Goal: Obtain resource: Download file/media

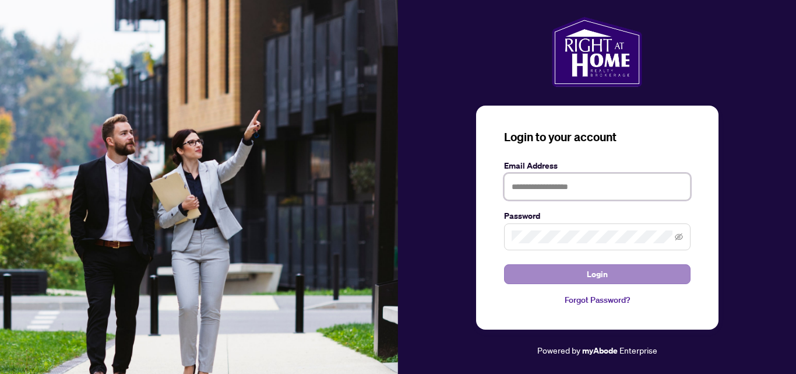
type input "**********"
click at [600, 280] on span "Login" at bounding box center [597, 274] width 21 height 19
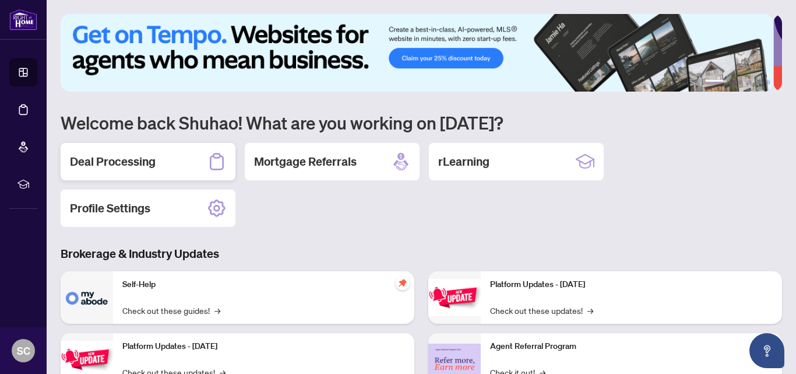
click at [150, 161] on h2 "Deal Processing" at bounding box center [113, 161] width 86 height 16
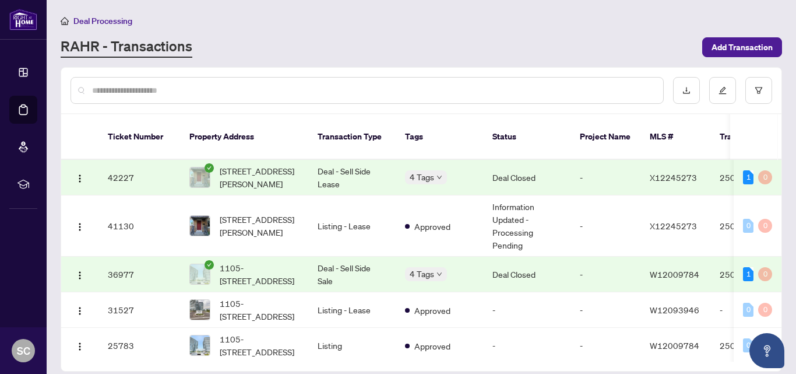
click at [467, 271] on td "4 Tags" at bounding box center [439, 275] width 87 height 36
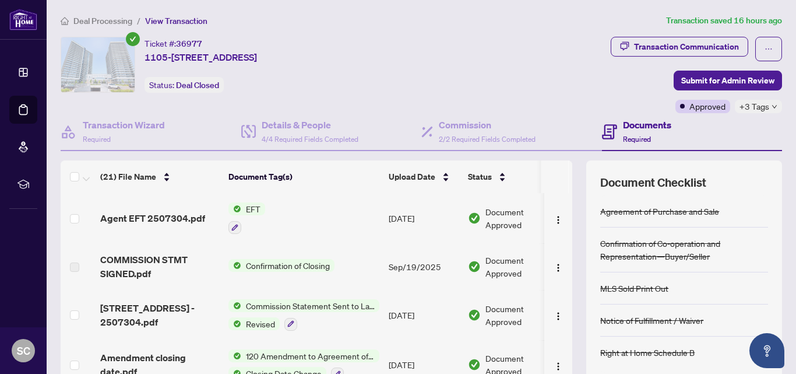
click at [496, 215] on span "Document Approved" at bounding box center [522, 218] width 72 height 26
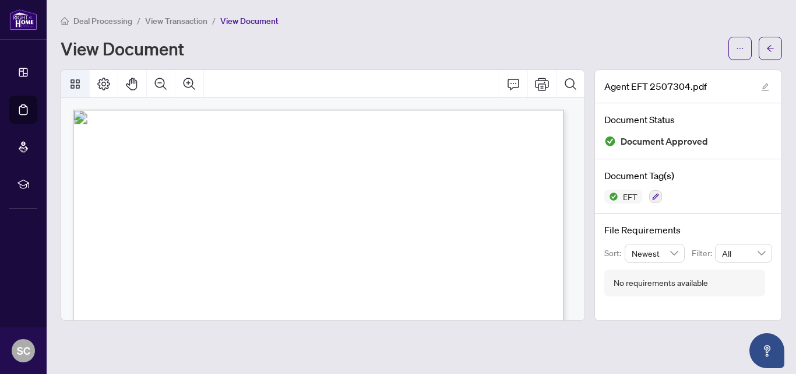
click at [77, 84] on icon "Thumbnails" at bounding box center [75, 84] width 14 height 14
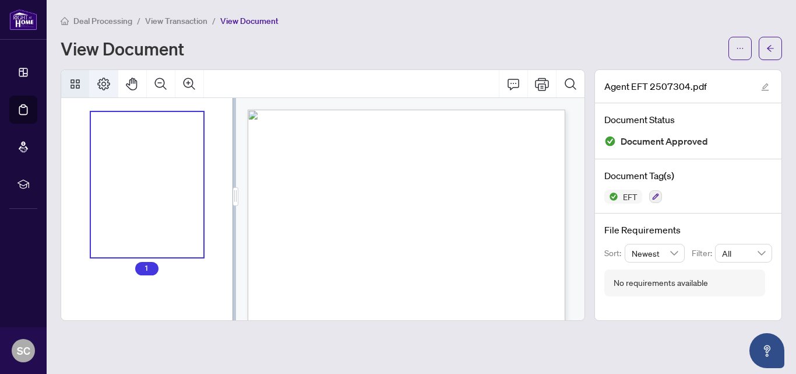
click at [100, 82] on icon "Page Layout" at bounding box center [103, 84] width 13 height 13
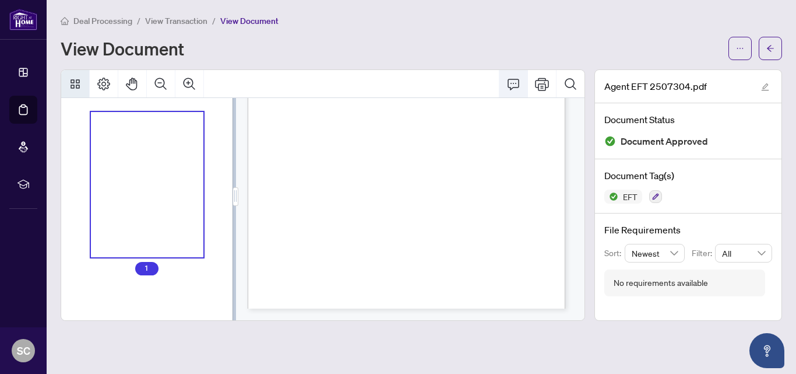
click at [512, 80] on icon "Comment" at bounding box center [514, 84] width 14 height 14
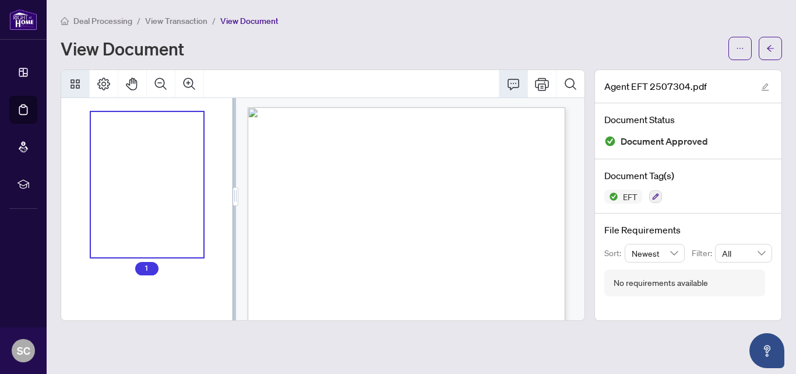
scroll to position [0, 0]
click at [290, 89] on div at bounding box center [323, 84] width 524 height 28
click at [80, 83] on icon "Thumbnails" at bounding box center [75, 84] width 14 height 14
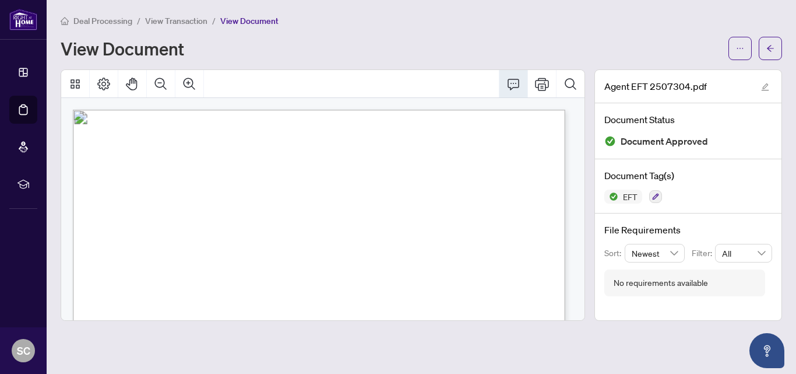
click at [514, 89] on icon "Comment" at bounding box center [514, 84] width 14 height 14
click at [744, 48] on icon "ellipsis" at bounding box center [740, 48] width 8 height 8
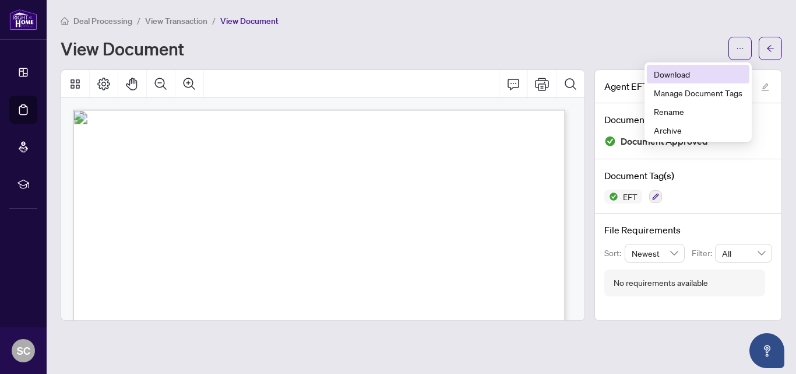
click at [687, 75] on span "Download" at bounding box center [698, 74] width 89 height 13
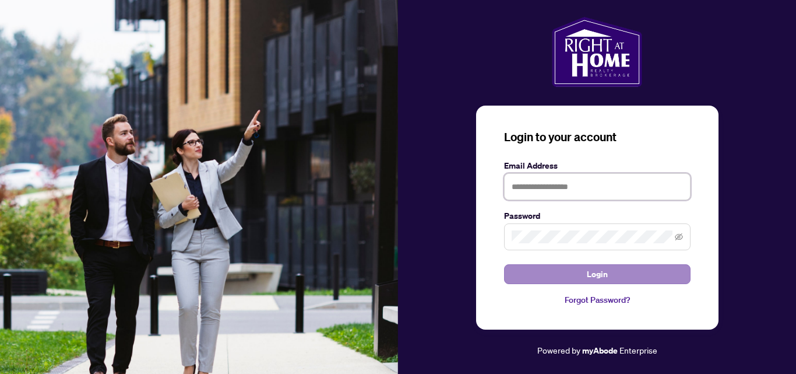
type input "**********"
click at [562, 271] on button "Login" at bounding box center [597, 274] width 187 height 20
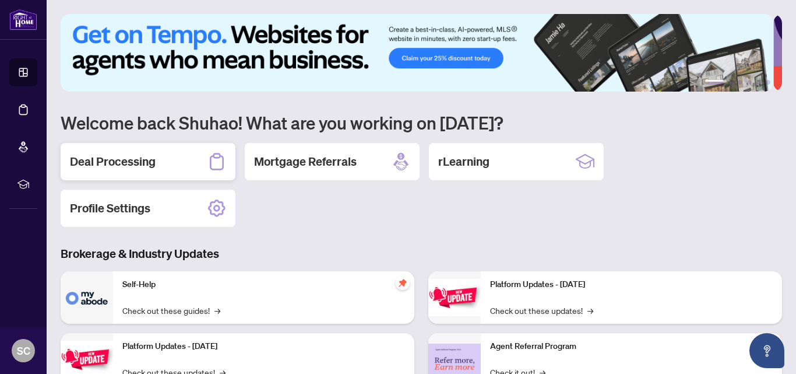
click at [144, 159] on h2 "Deal Processing" at bounding box center [113, 161] width 86 height 16
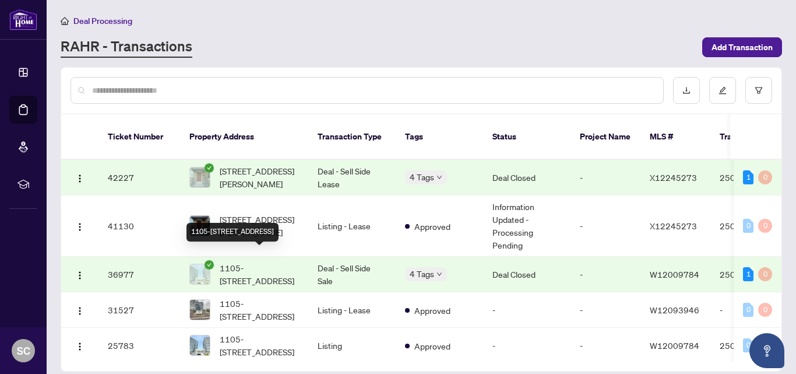
click at [276, 263] on span "1105-[STREET_ADDRESS]" at bounding box center [259, 274] width 79 height 26
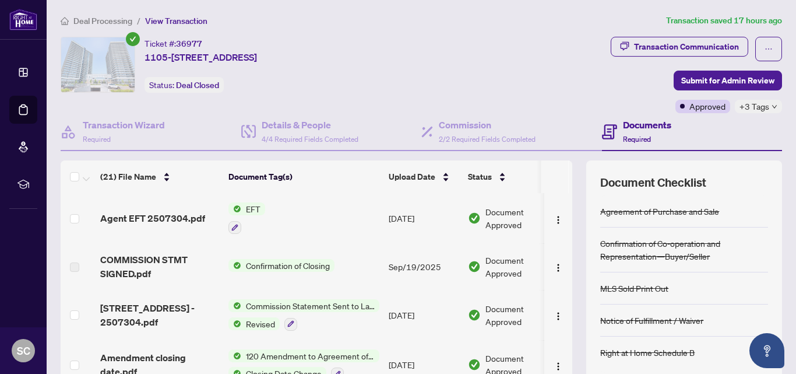
click at [318, 208] on td "EFT" at bounding box center [304, 218] width 160 height 50
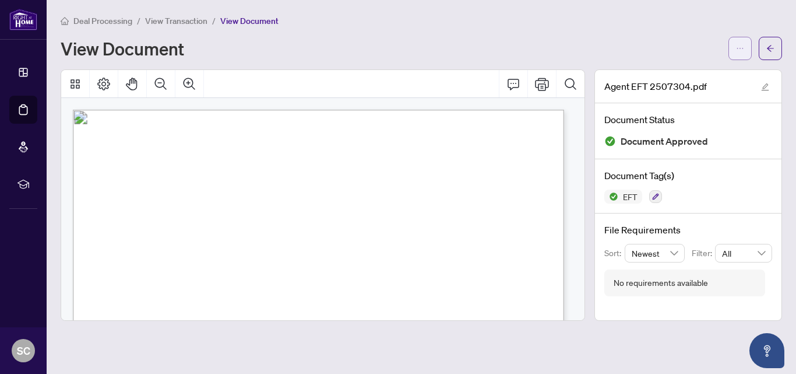
click at [743, 49] on icon "ellipsis" at bounding box center [740, 48] width 6 height 1
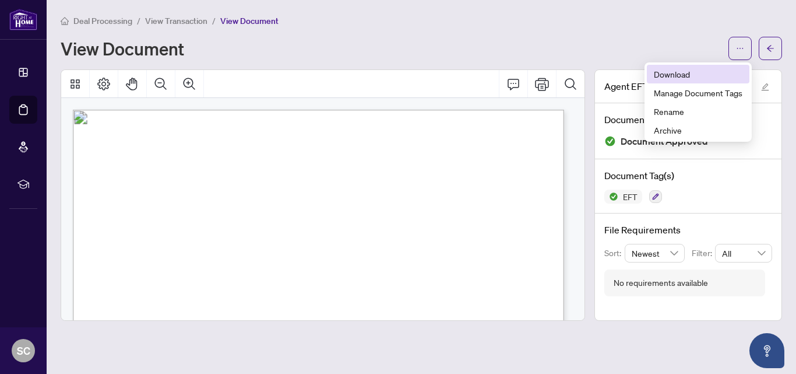
click at [682, 75] on span "Download" at bounding box center [698, 74] width 89 height 13
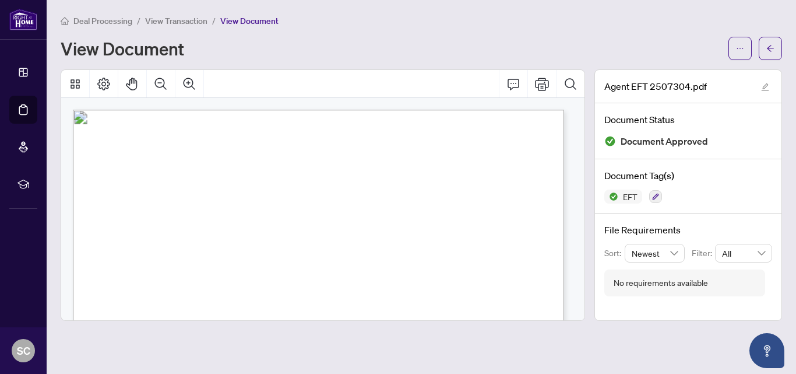
click at [530, 45] on div "View Document" at bounding box center [391, 48] width 661 height 19
click at [763, 87] on icon "edit" at bounding box center [765, 87] width 8 height 8
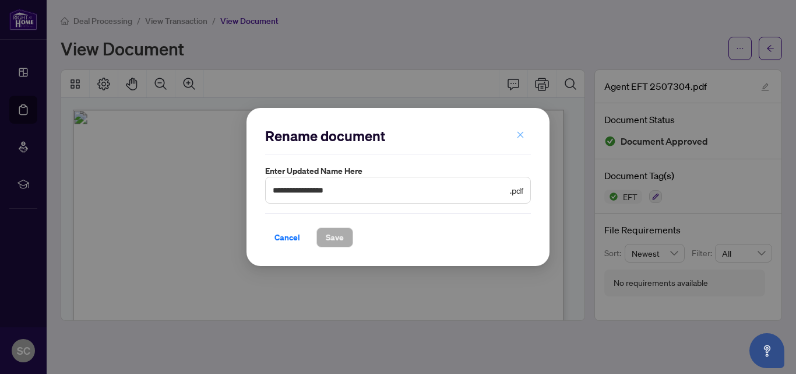
click at [518, 136] on icon "close" at bounding box center [521, 135] width 8 height 8
